Goal: Navigation & Orientation: Find specific page/section

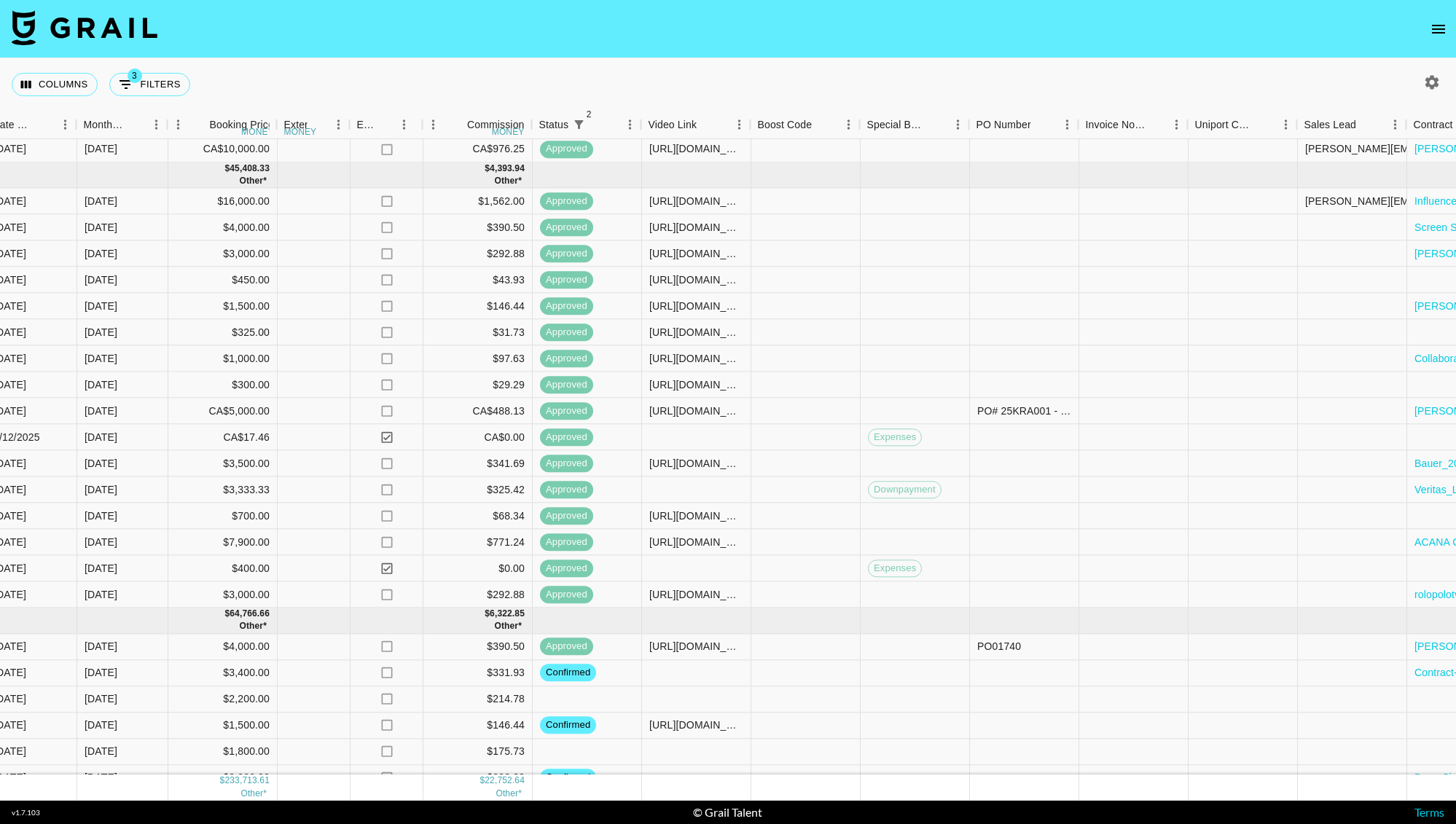
scroll to position [521, 827]
click at [1326, 644] on div at bounding box center [1351, 648] width 109 height 26
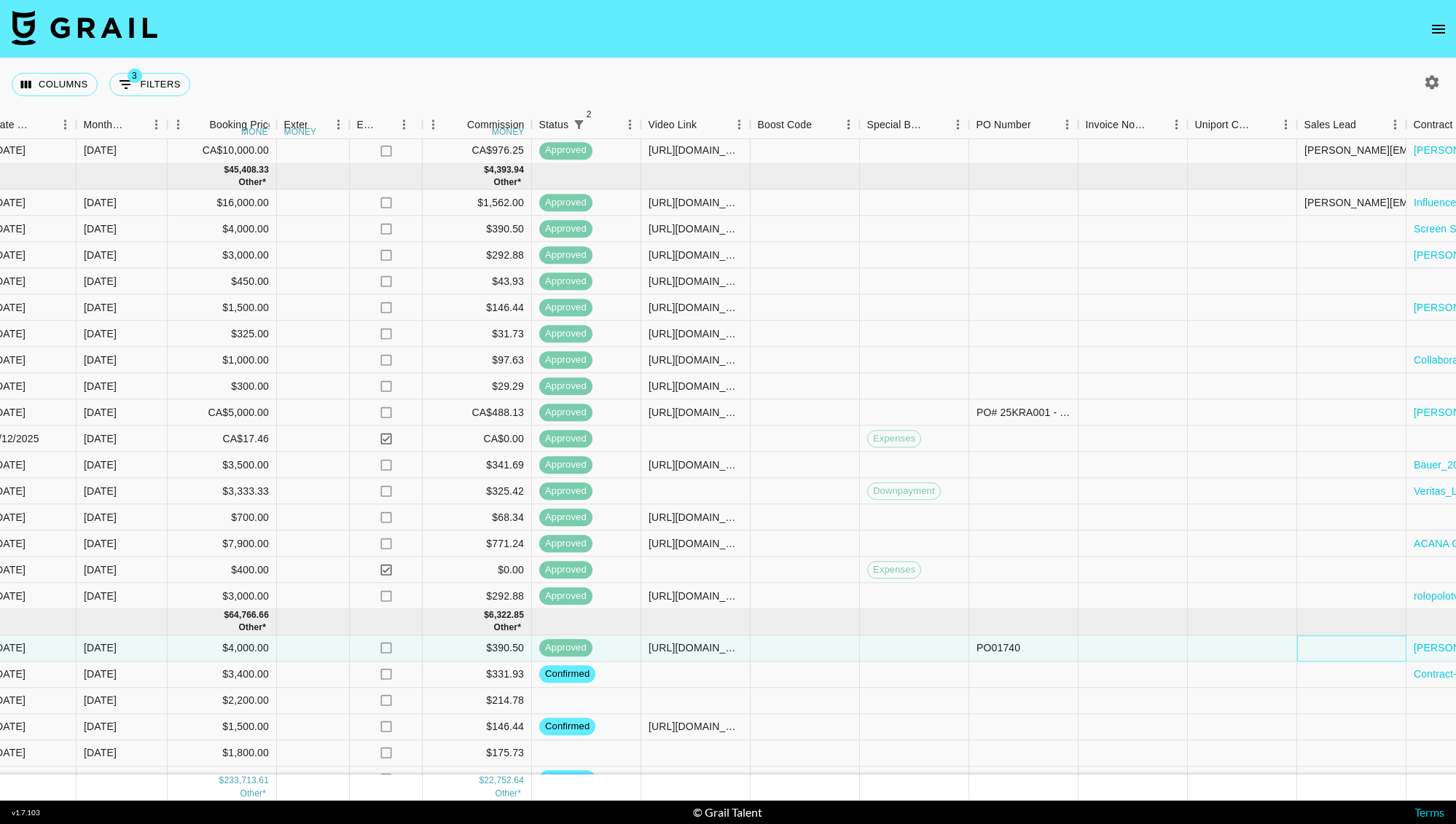
click at [1326, 644] on div at bounding box center [1351, 648] width 109 height 26
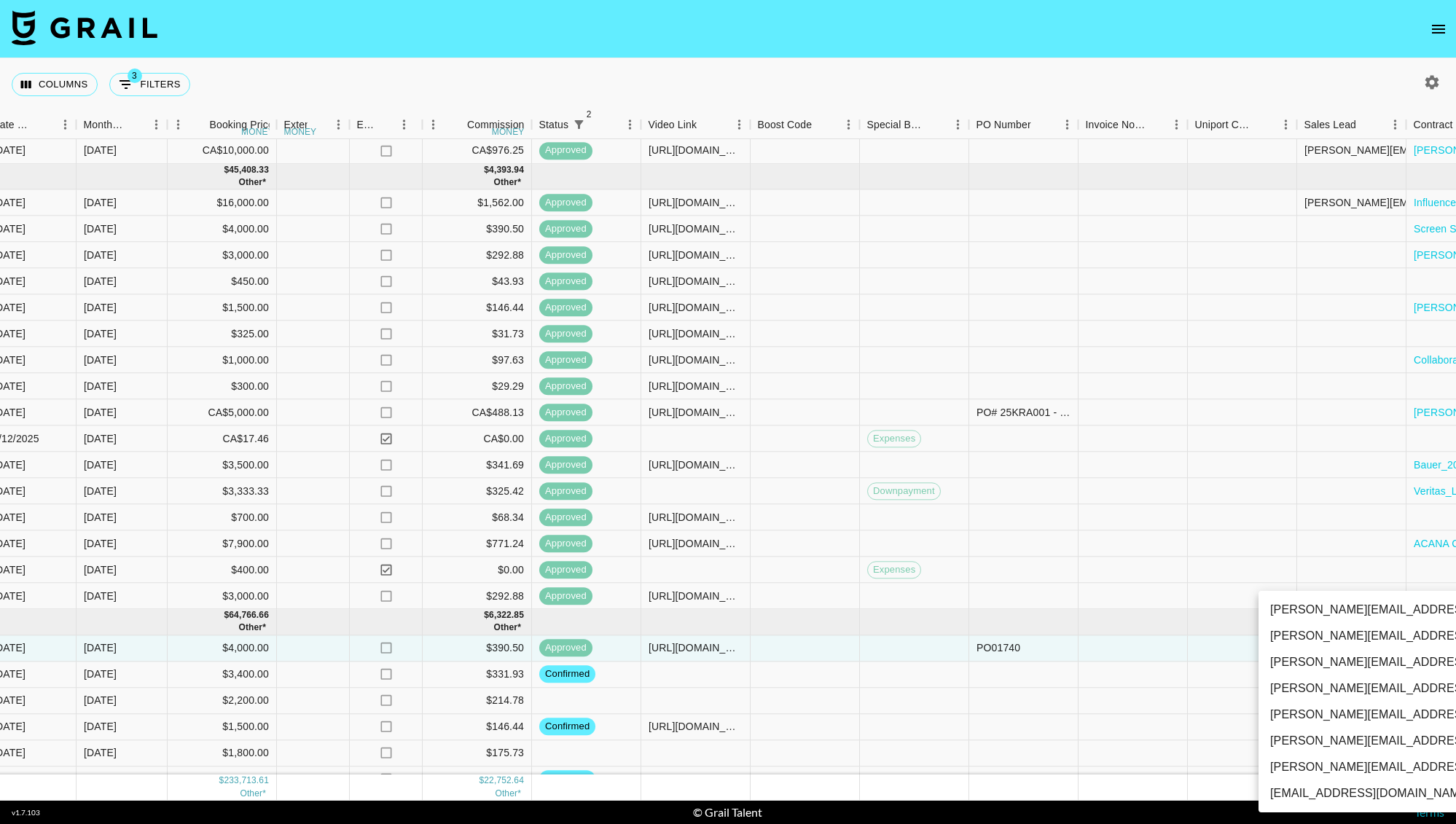
click at [1326, 644] on li "[PERSON_NAME][EMAIL_ADDRESS][DOMAIN_NAME]" at bounding box center [1420, 636] width 321 height 26
type input "0amafEgQAKSU2gQdPt5nQkpEM4D2"
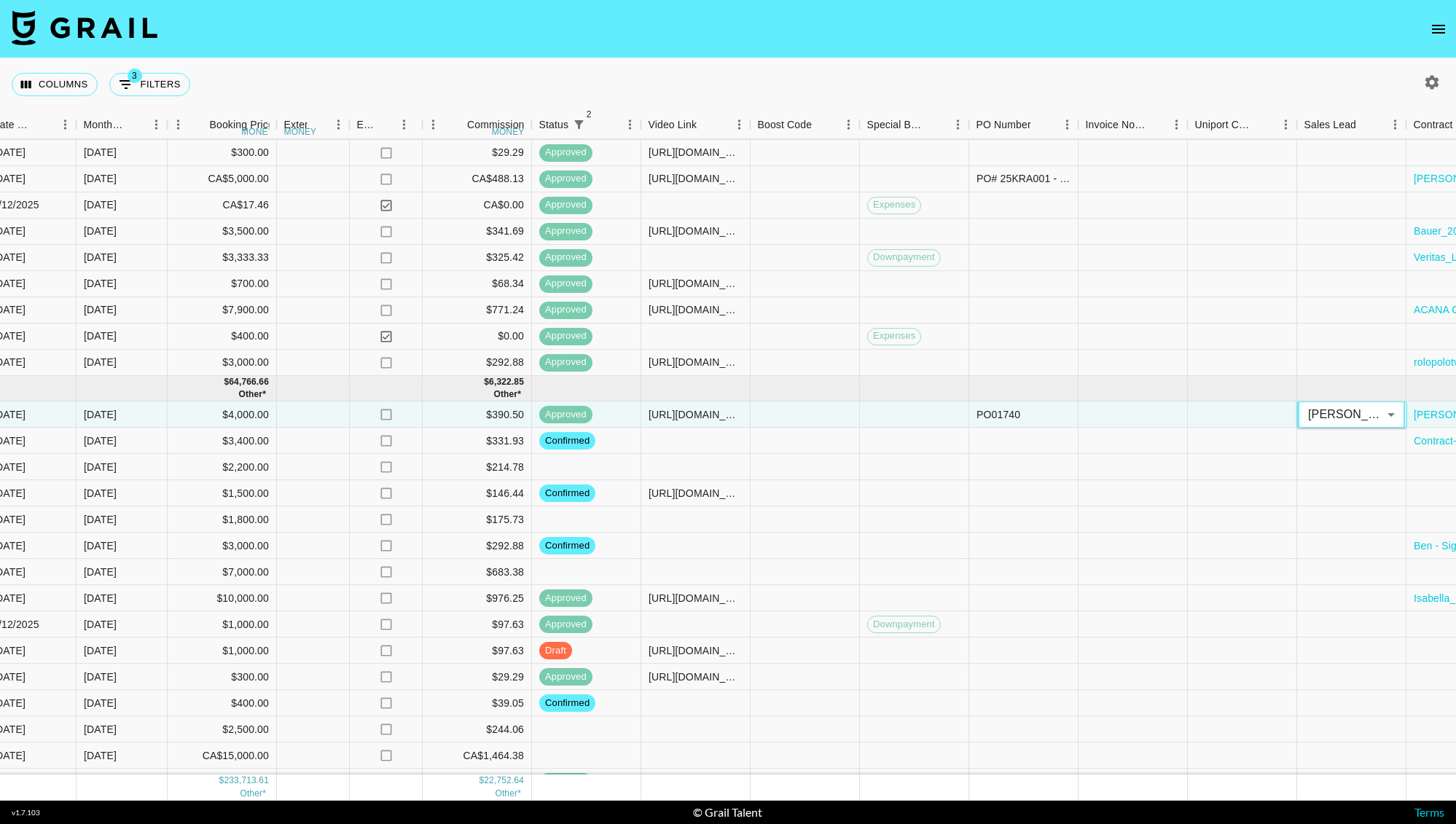
scroll to position [785, 827]
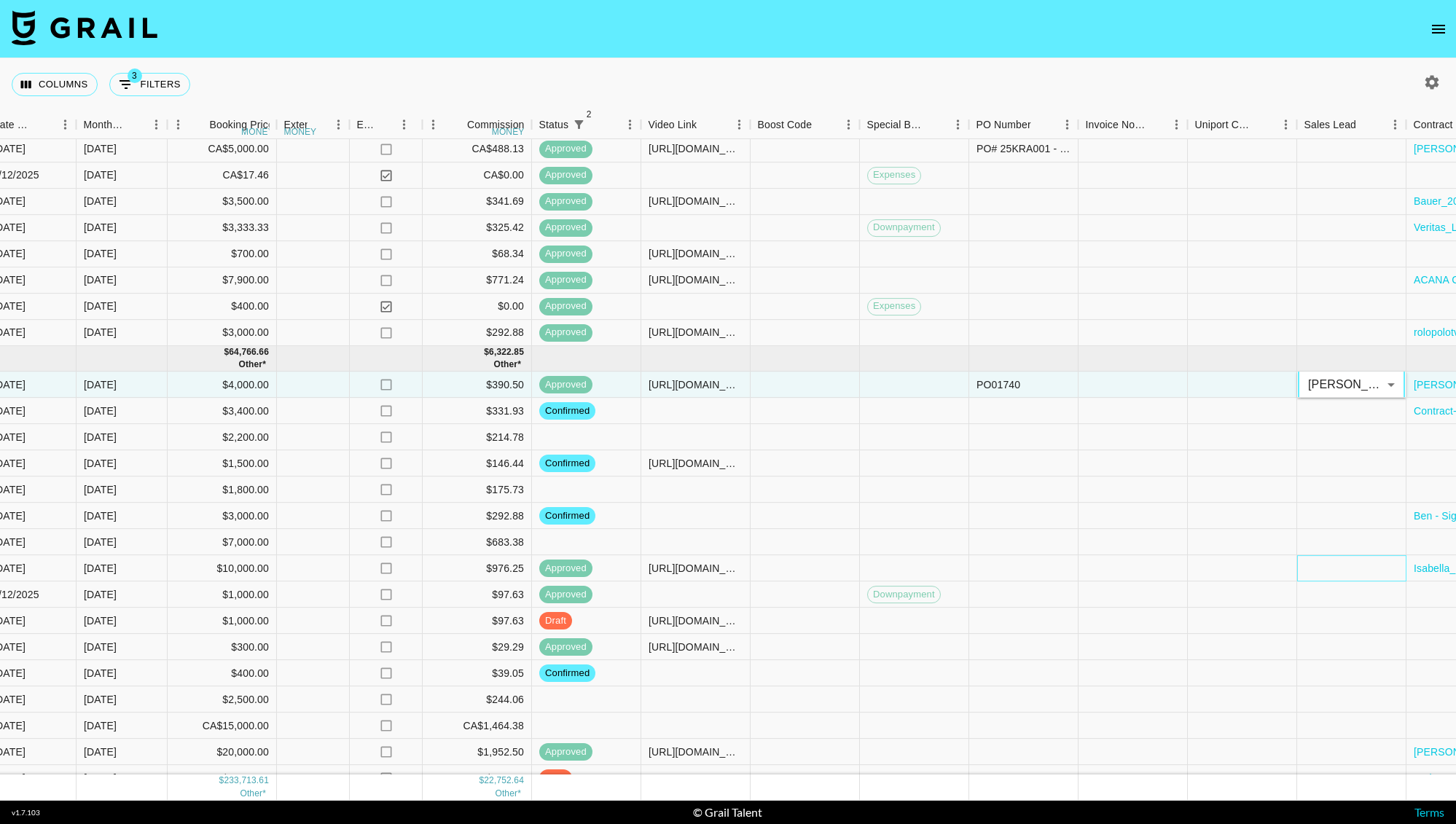
click at [1323, 568] on div at bounding box center [1351, 568] width 109 height 26
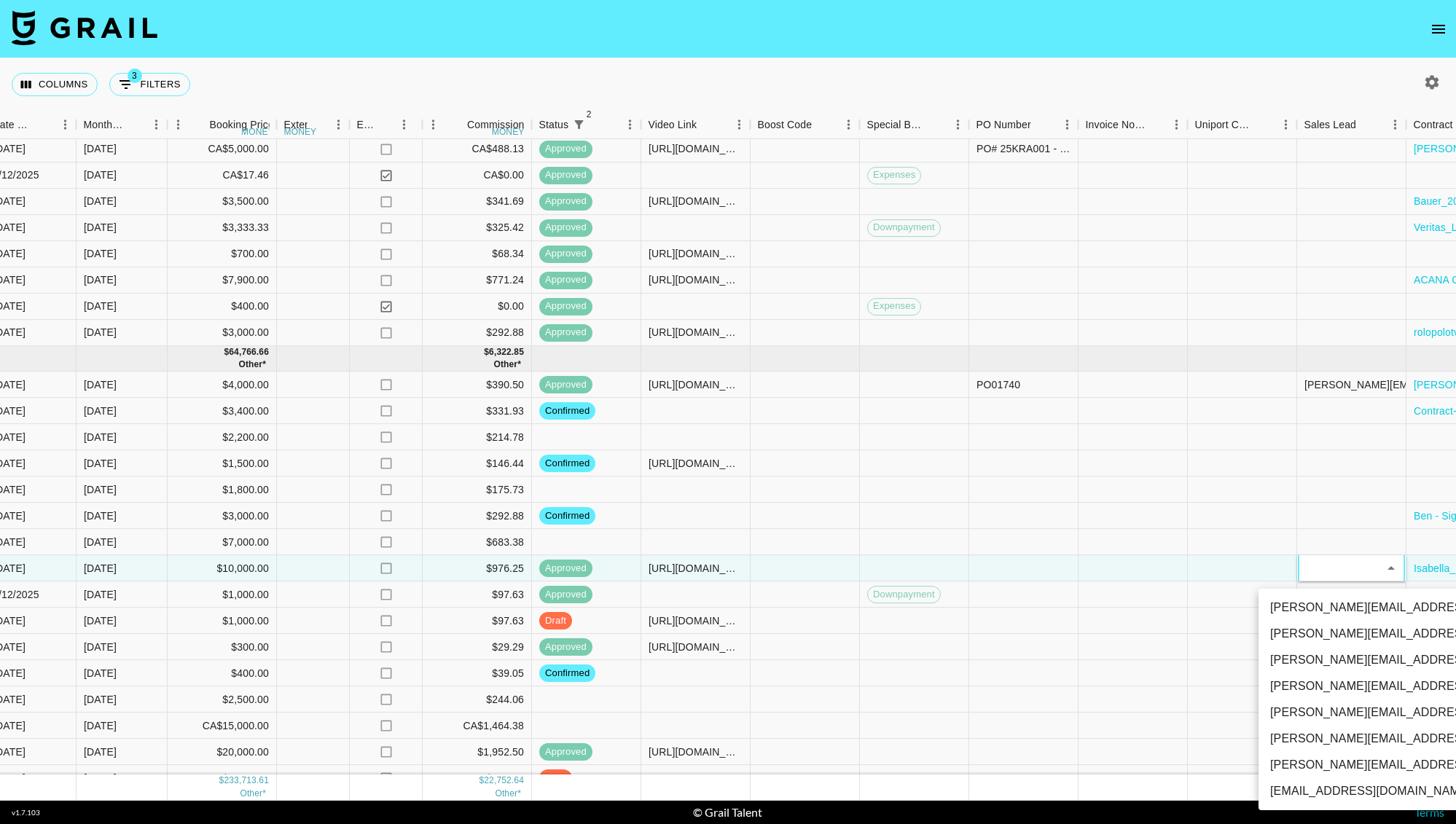
click at [1339, 632] on li "[PERSON_NAME][EMAIL_ADDRESS][DOMAIN_NAME]" at bounding box center [1420, 633] width 321 height 26
type input "0amafEgQAKSU2gQdPt5nQkpEM4D2"
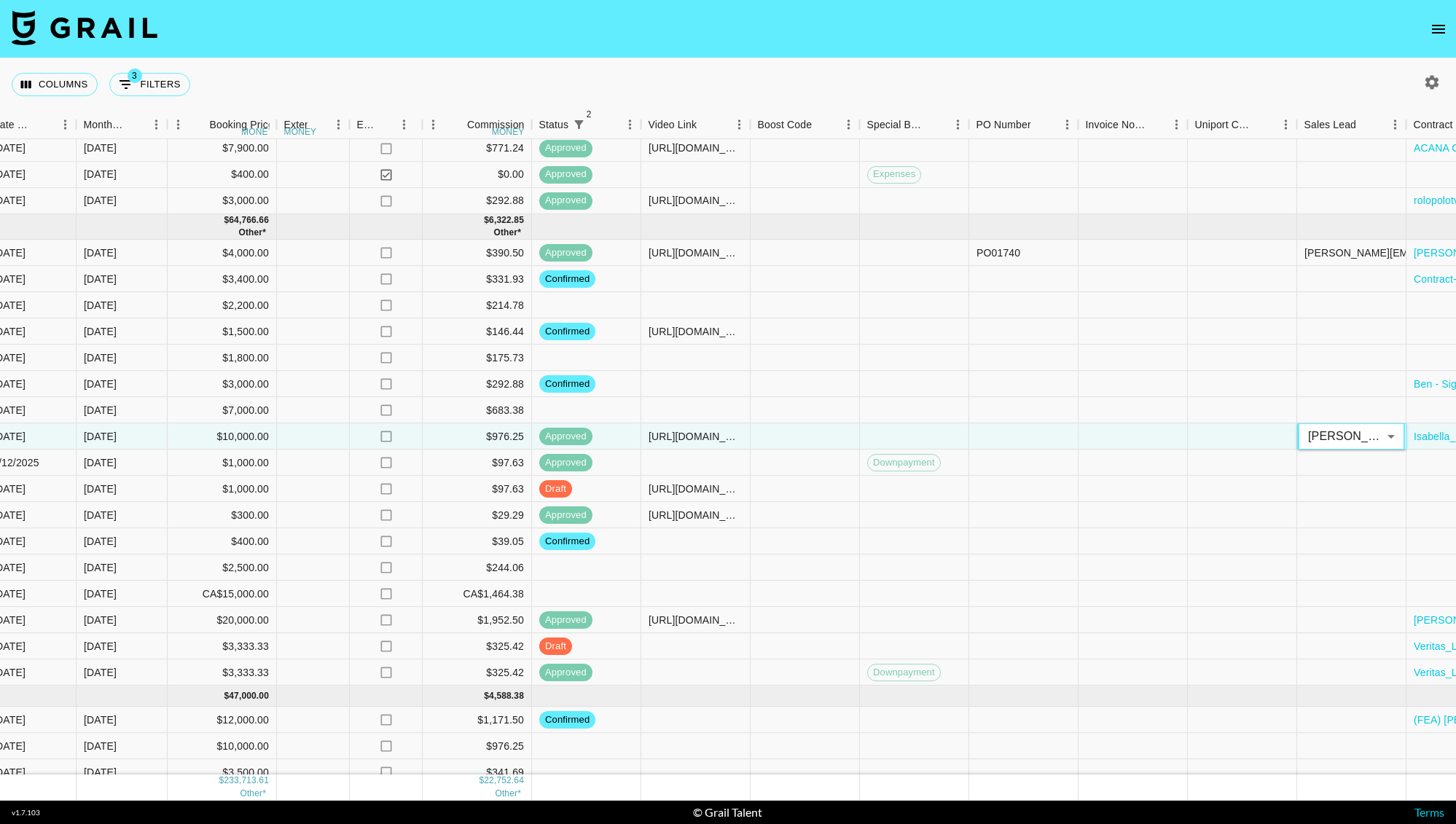
scroll to position [965, 827]
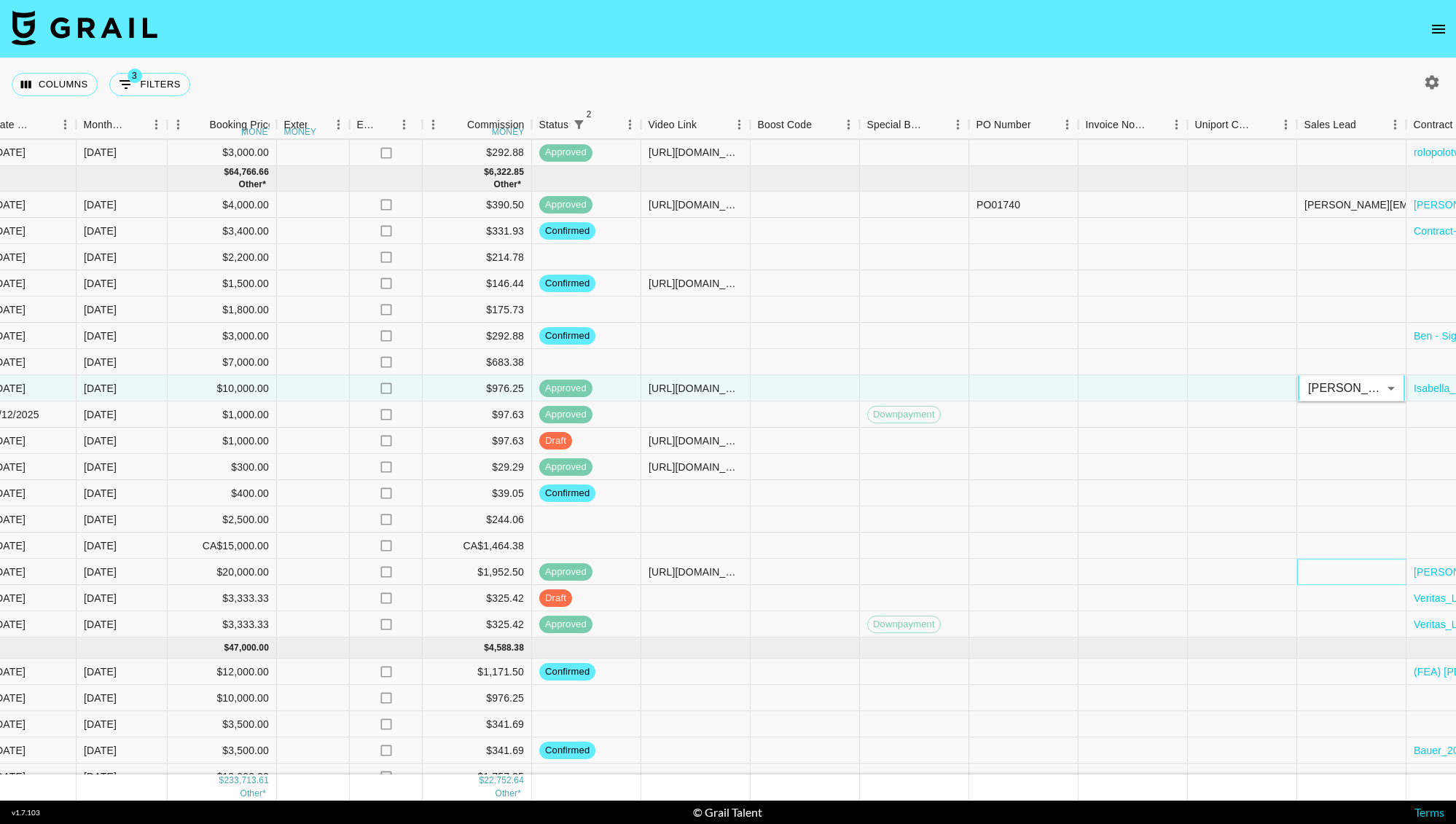
click at [1322, 569] on div at bounding box center [1351, 572] width 109 height 26
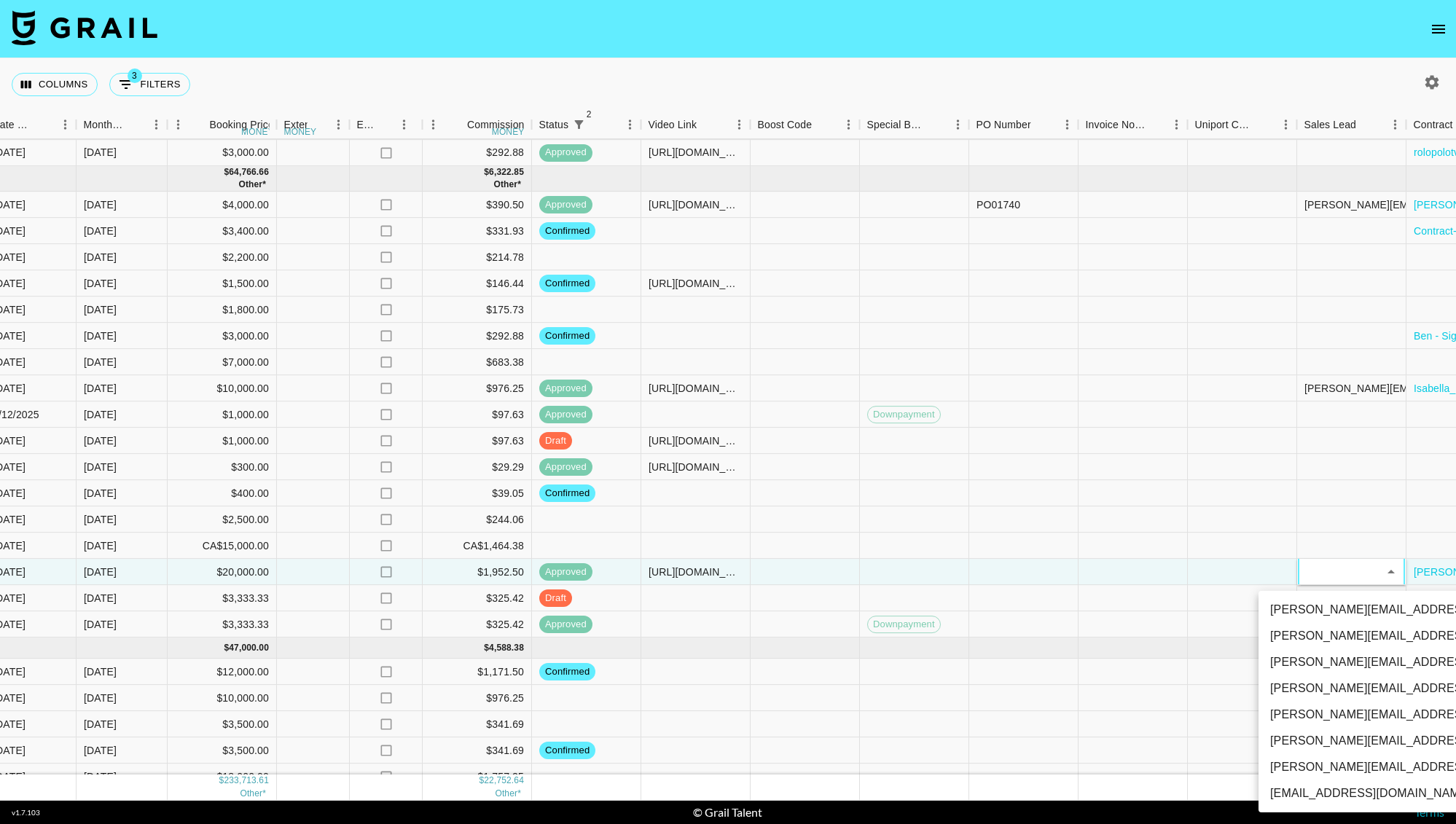
click at [1319, 643] on li "[PERSON_NAME][EMAIL_ADDRESS][DOMAIN_NAME]" at bounding box center [1420, 636] width 321 height 26
type input "0amafEgQAKSU2gQdPt5nQkpEM4D2"
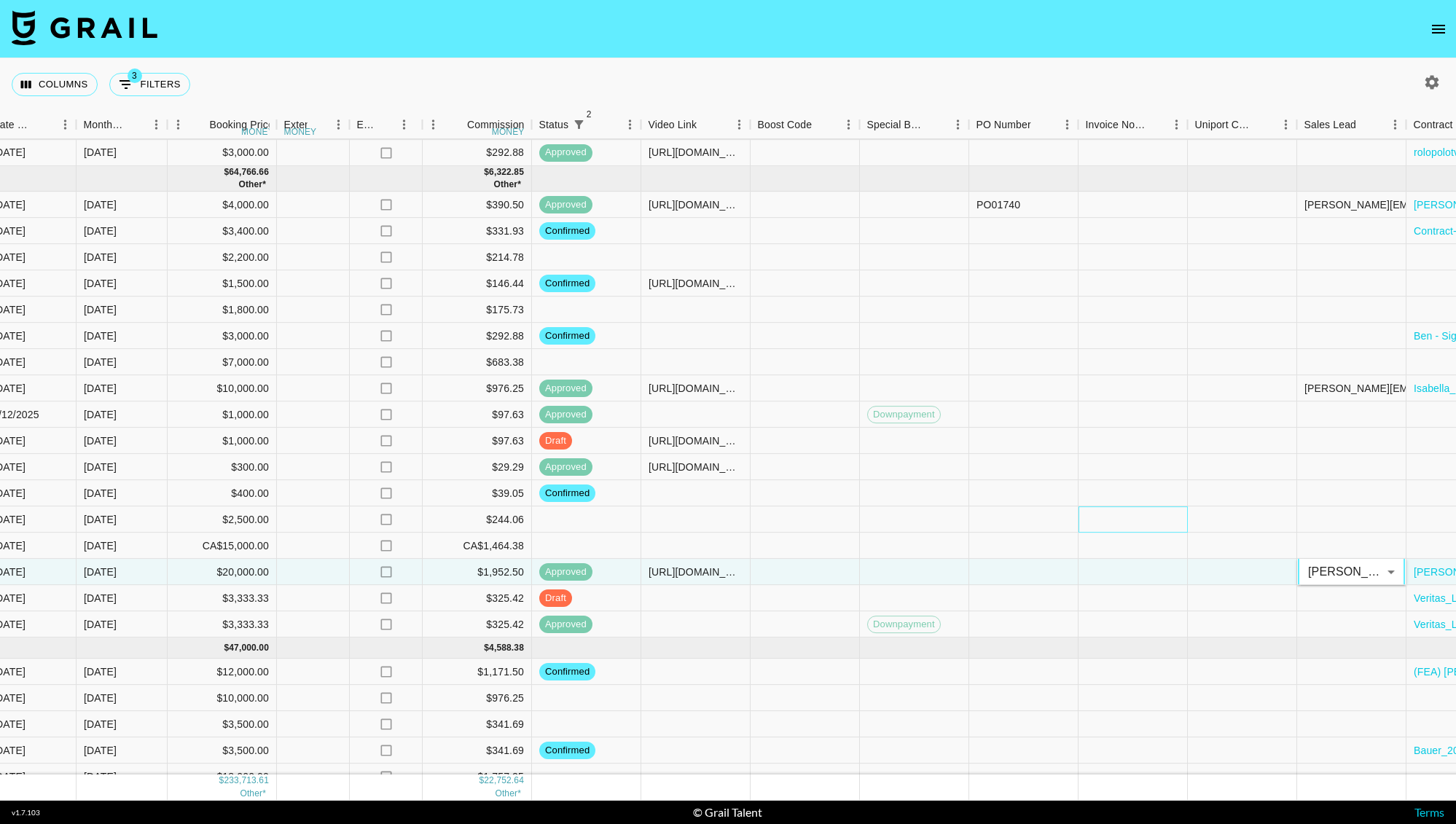
click at [1137, 530] on div at bounding box center [1133, 519] width 109 height 26
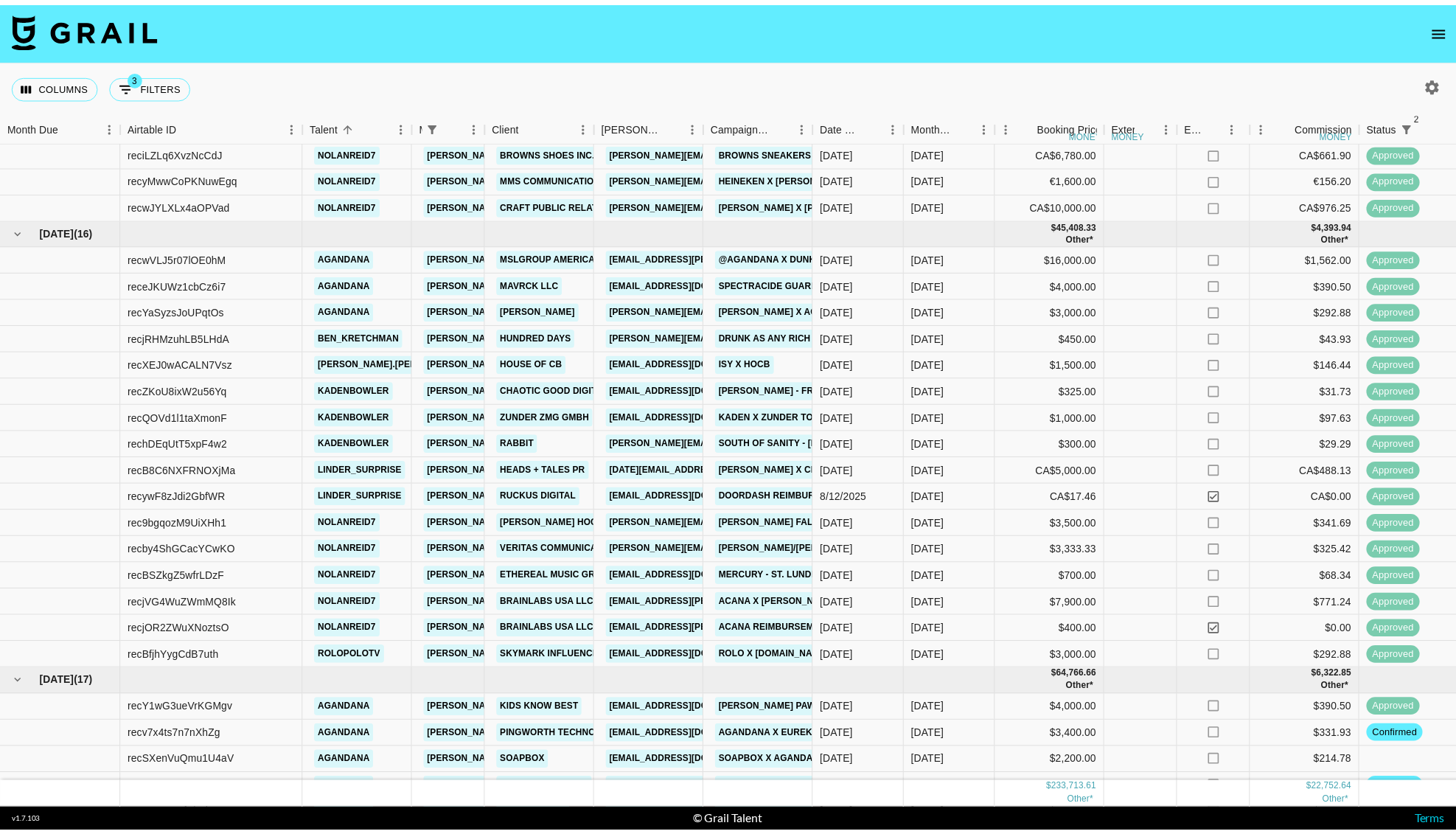
scroll to position [472, 0]
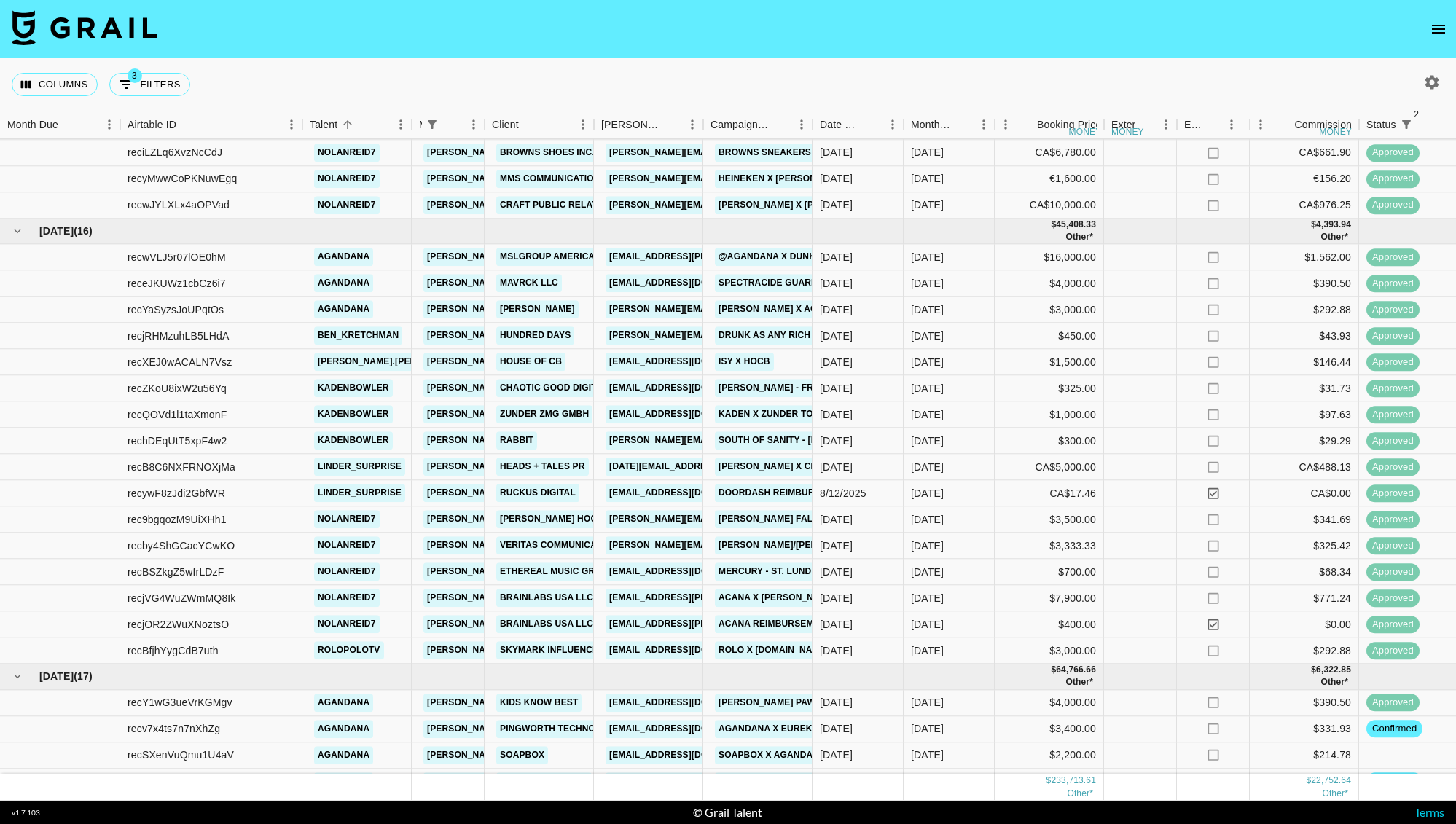
click at [1445, 30] on icon "open drawer" at bounding box center [1438, 29] width 18 height 18
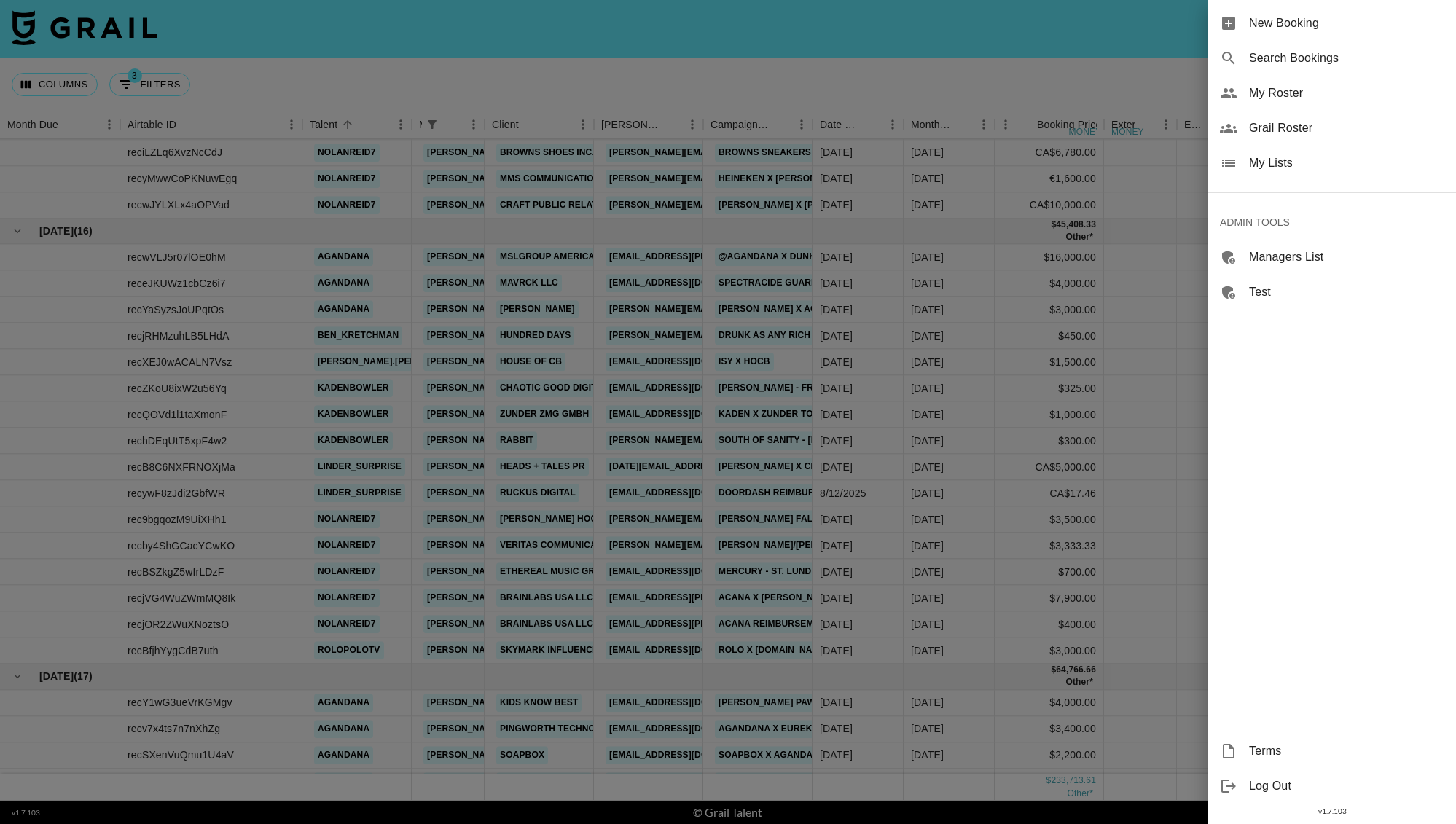
click at [1273, 101] on span "My Roster" at bounding box center [1347, 92] width 195 height 18
